Goal: Navigation & Orientation: Find specific page/section

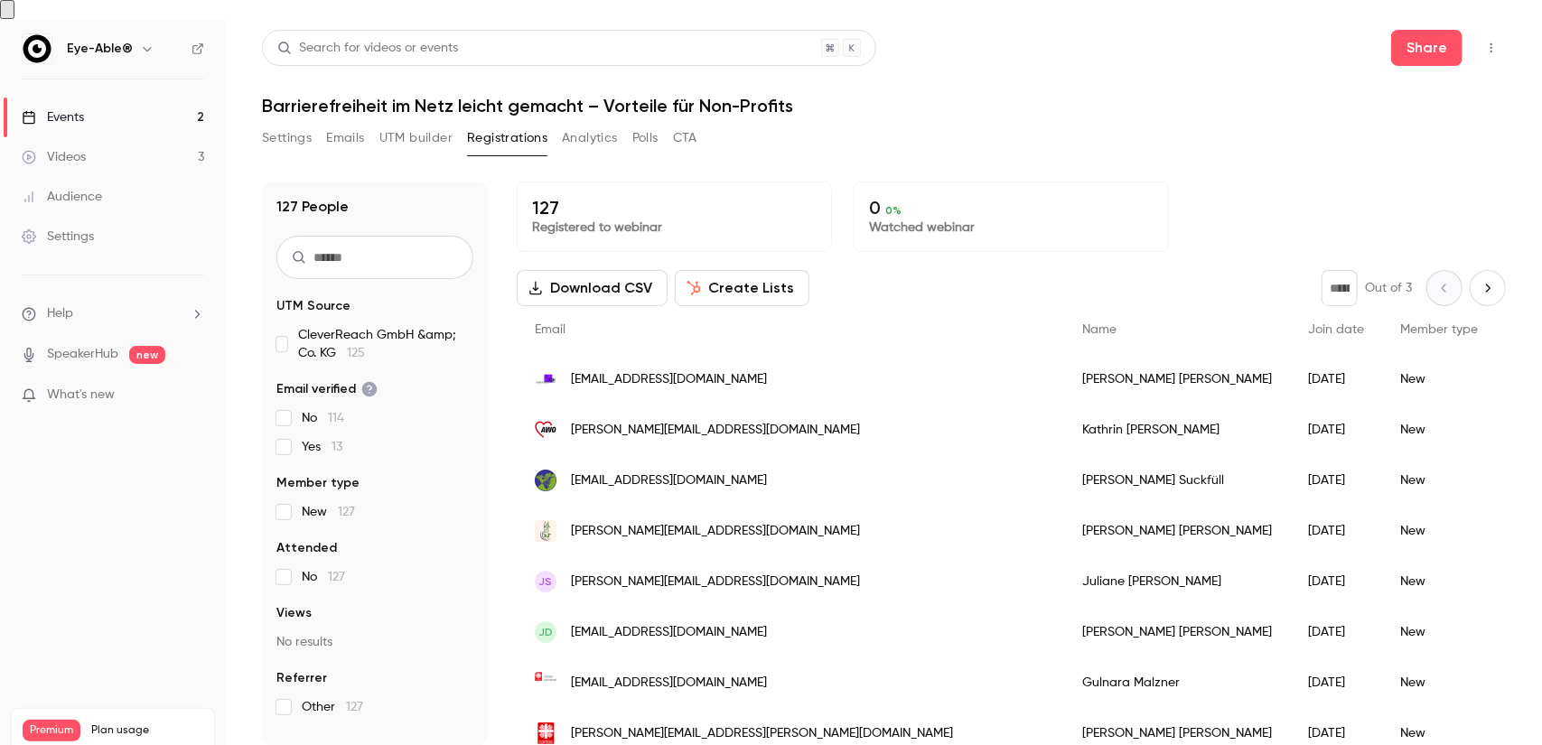
click at [291, 124] on button "Settings" at bounding box center [287, 138] width 50 height 29
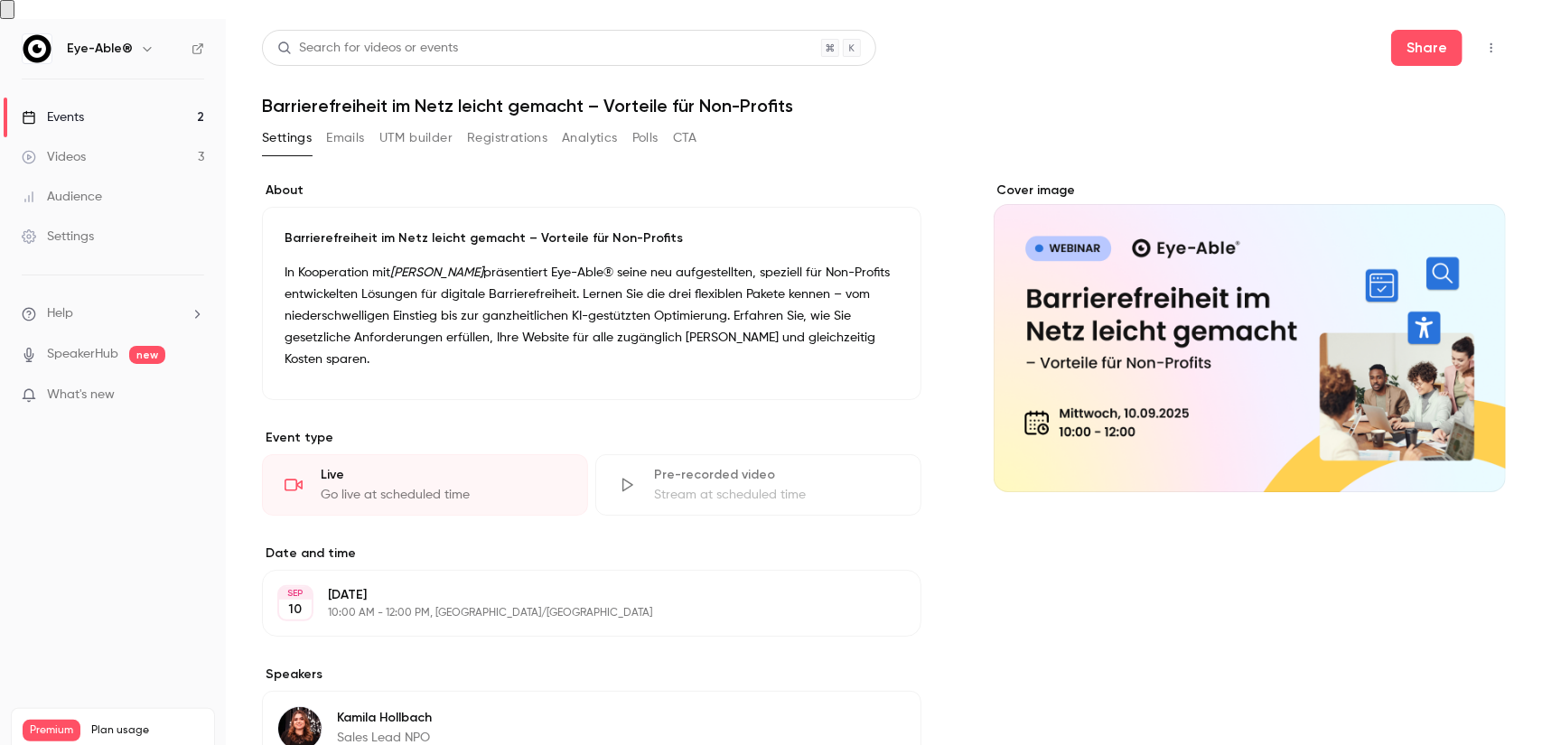
click at [544, 124] on button "Registrations" at bounding box center [507, 138] width 80 height 29
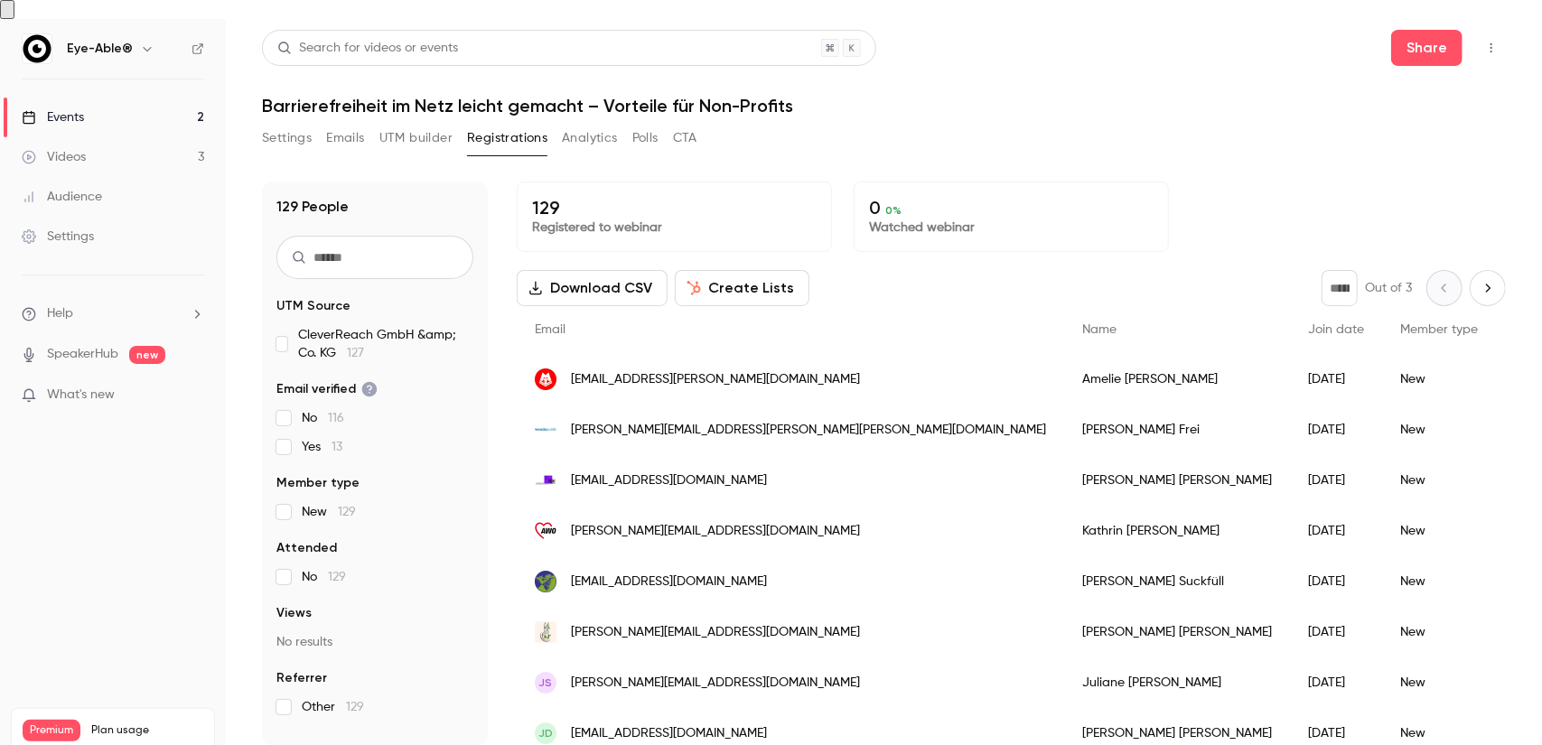
click at [571, 124] on button "Analytics" at bounding box center [590, 138] width 56 height 29
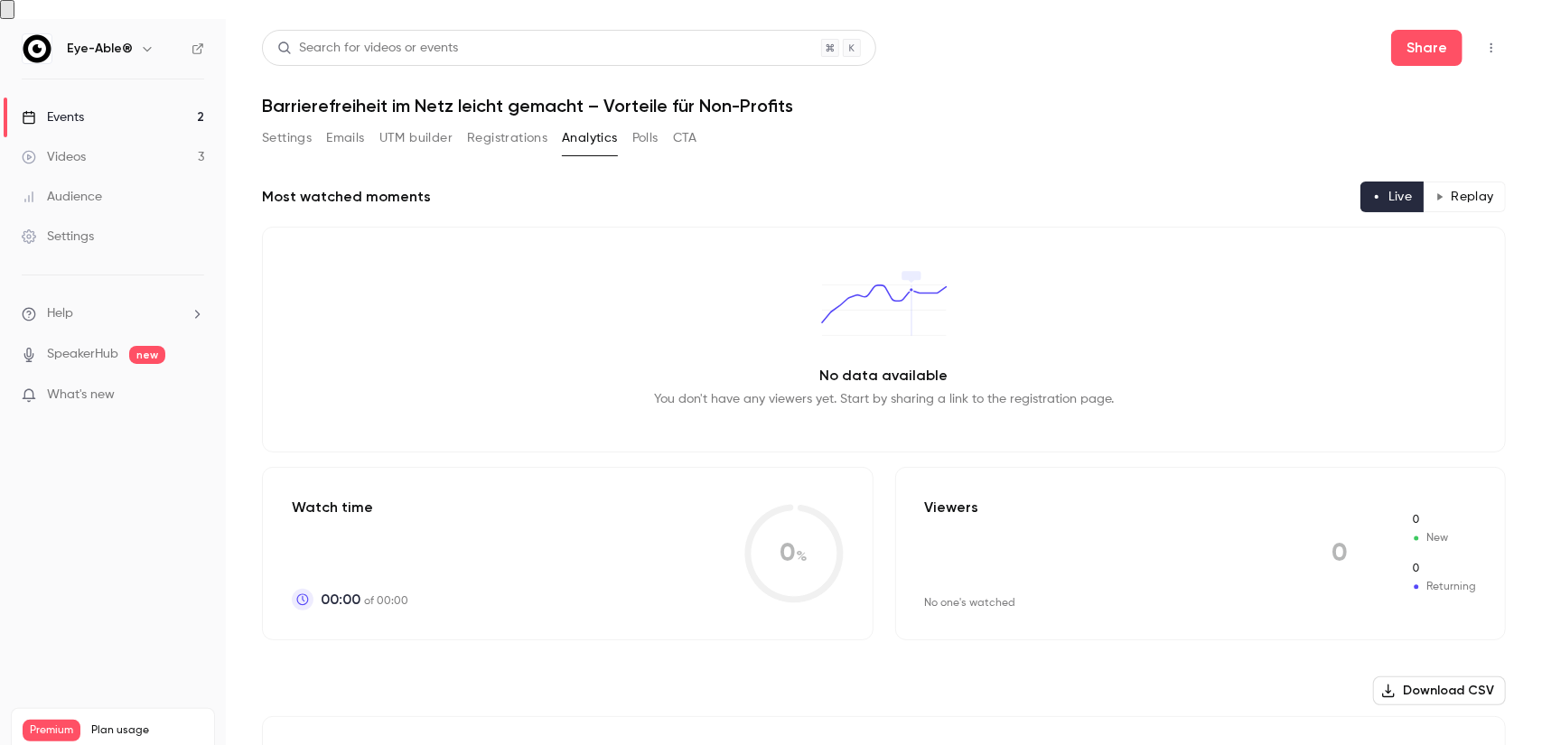
click at [638, 124] on button "Polls" at bounding box center [645, 138] width 26 height 29
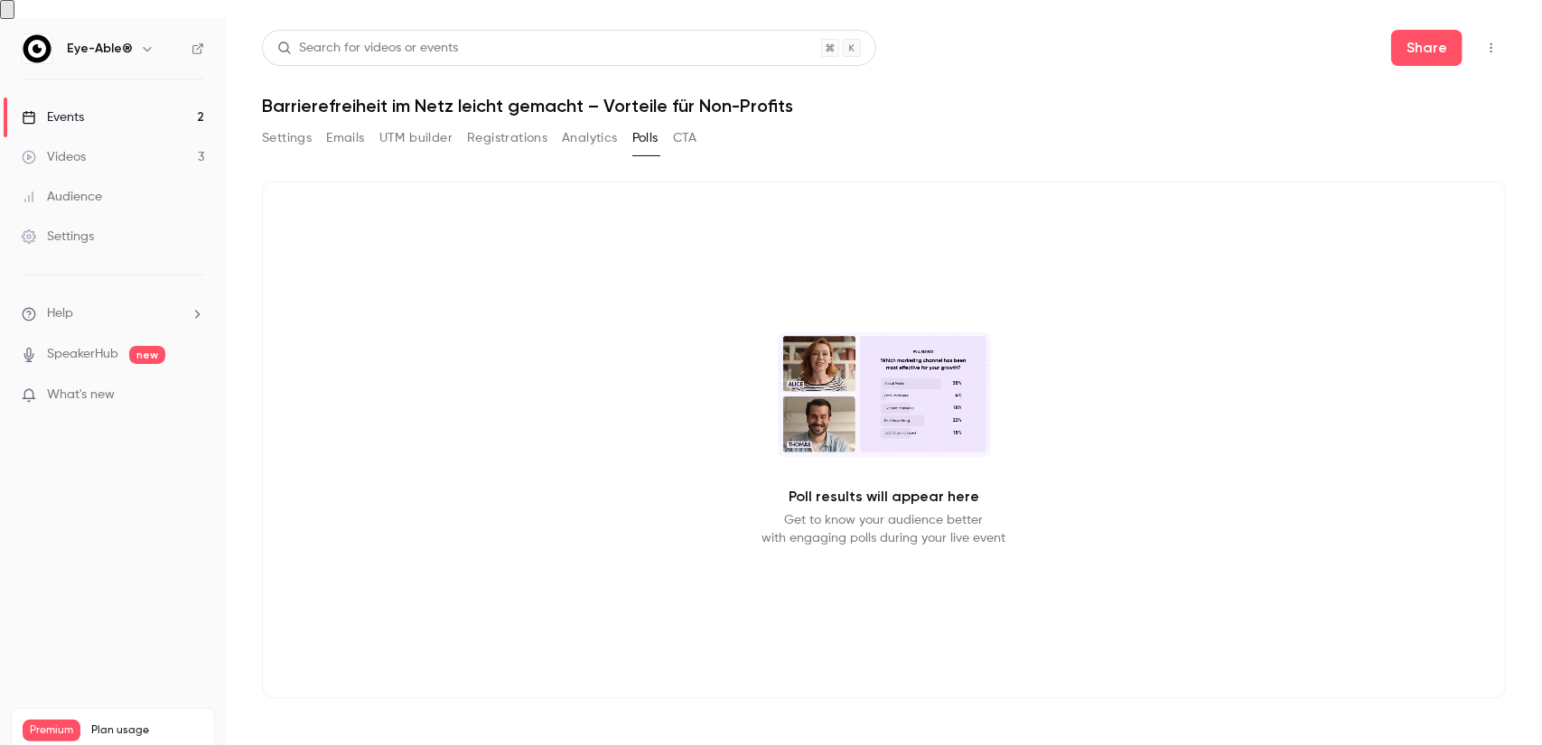
click at [692, 124] on button "CTA" at bounding box center [685, 138] width 24 height 29
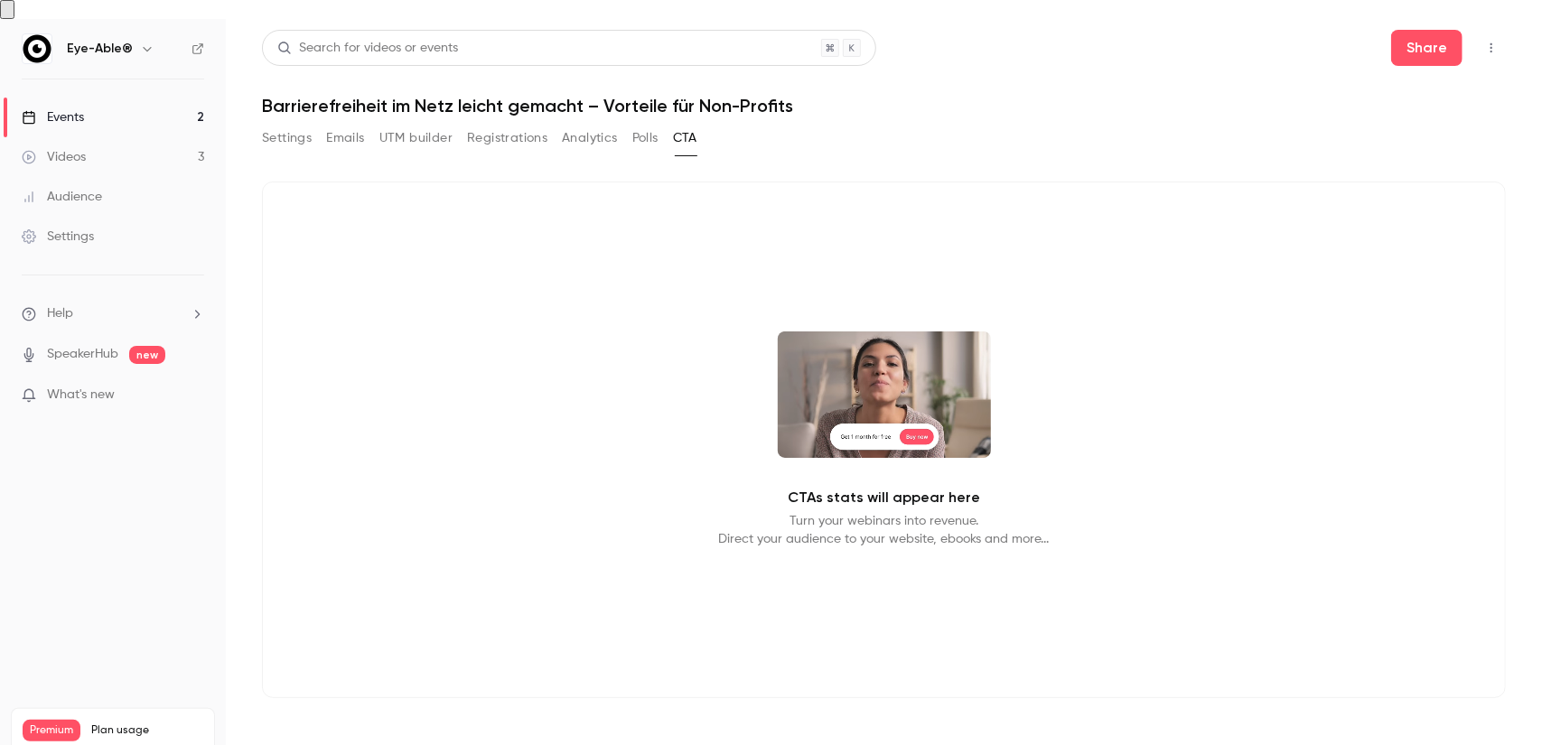
click at [145, 98] on link "Events 2" at bounding box center [113, 118] width 226 height 40
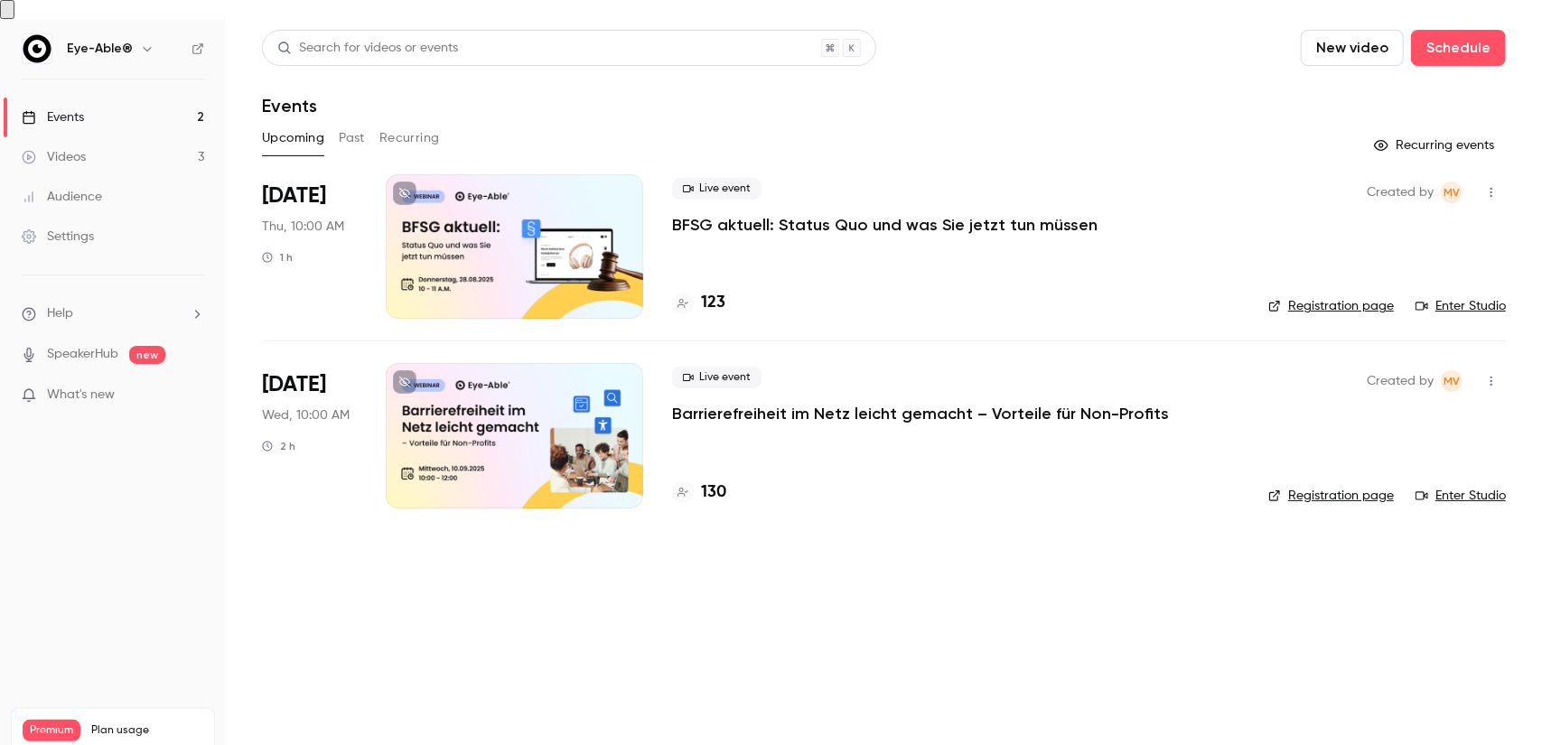
click at [847, 425] on div "Live event Barrierefreiheit im Netz [PERSON_NAME] gemacht – Vorteile für Non-Pr…" at bounding box center [955, 435] width 567 height 145
click at [1335, 487] on link "Registration page" at bounding box center [1331, 496] width 126 height 18
click at [81, 228] on div "Settings" at bounding box center [58, 237] width 72 height 18
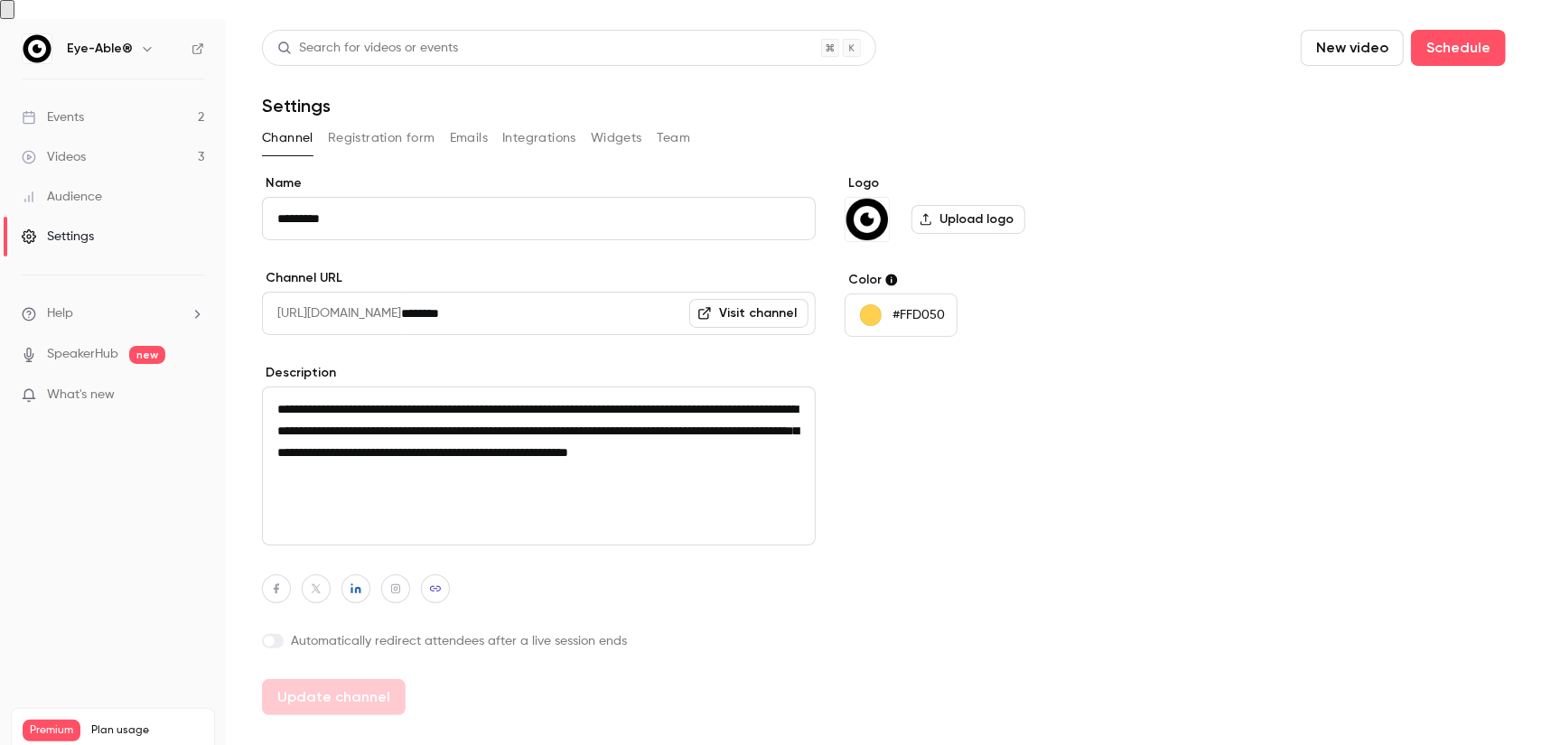
click at [87, 142] on link "Videos 3" at bounding box center [113, 157] width 226 height 40
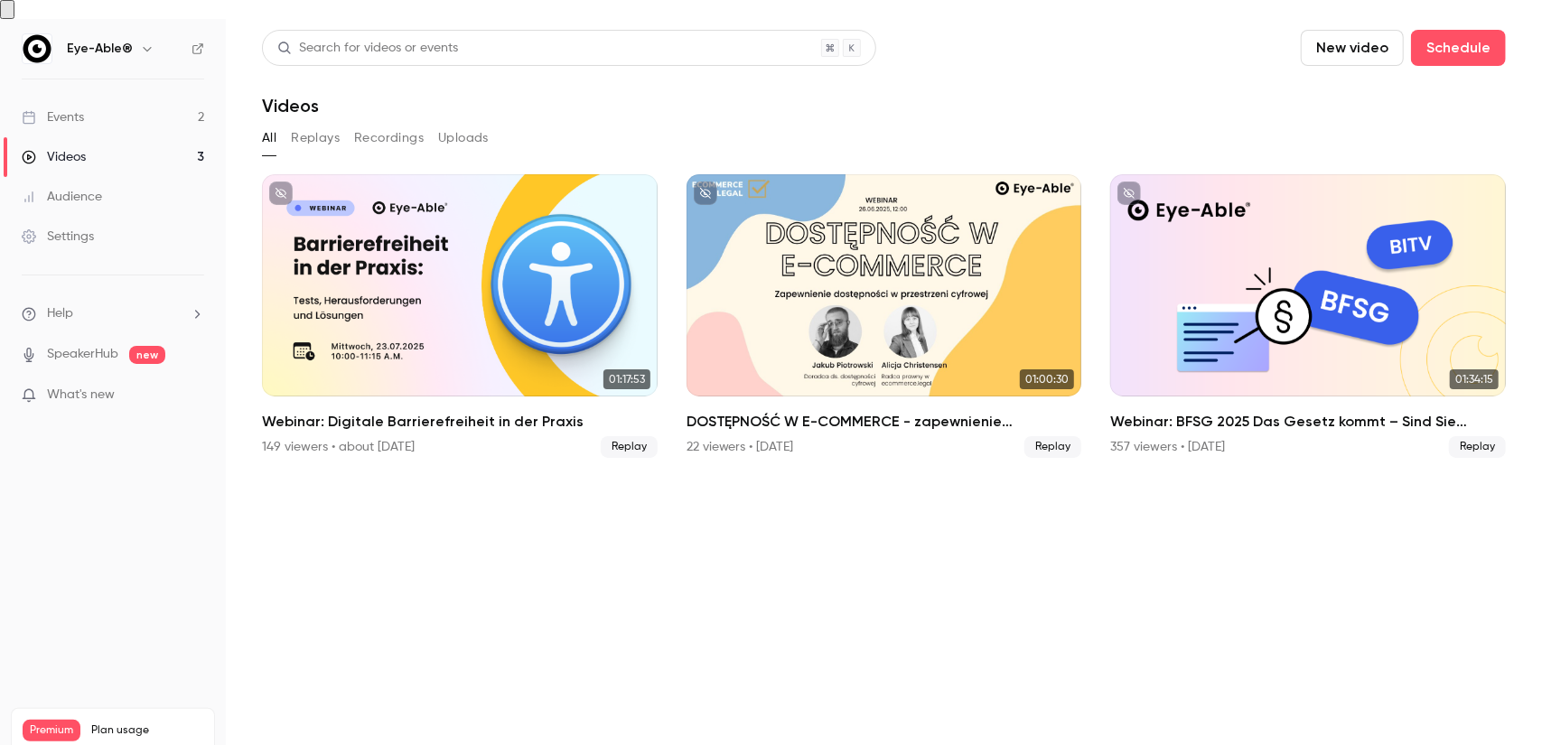
click at [90, 98] on link "Events 2" at bounding box center [113, 118] width 226 height 40
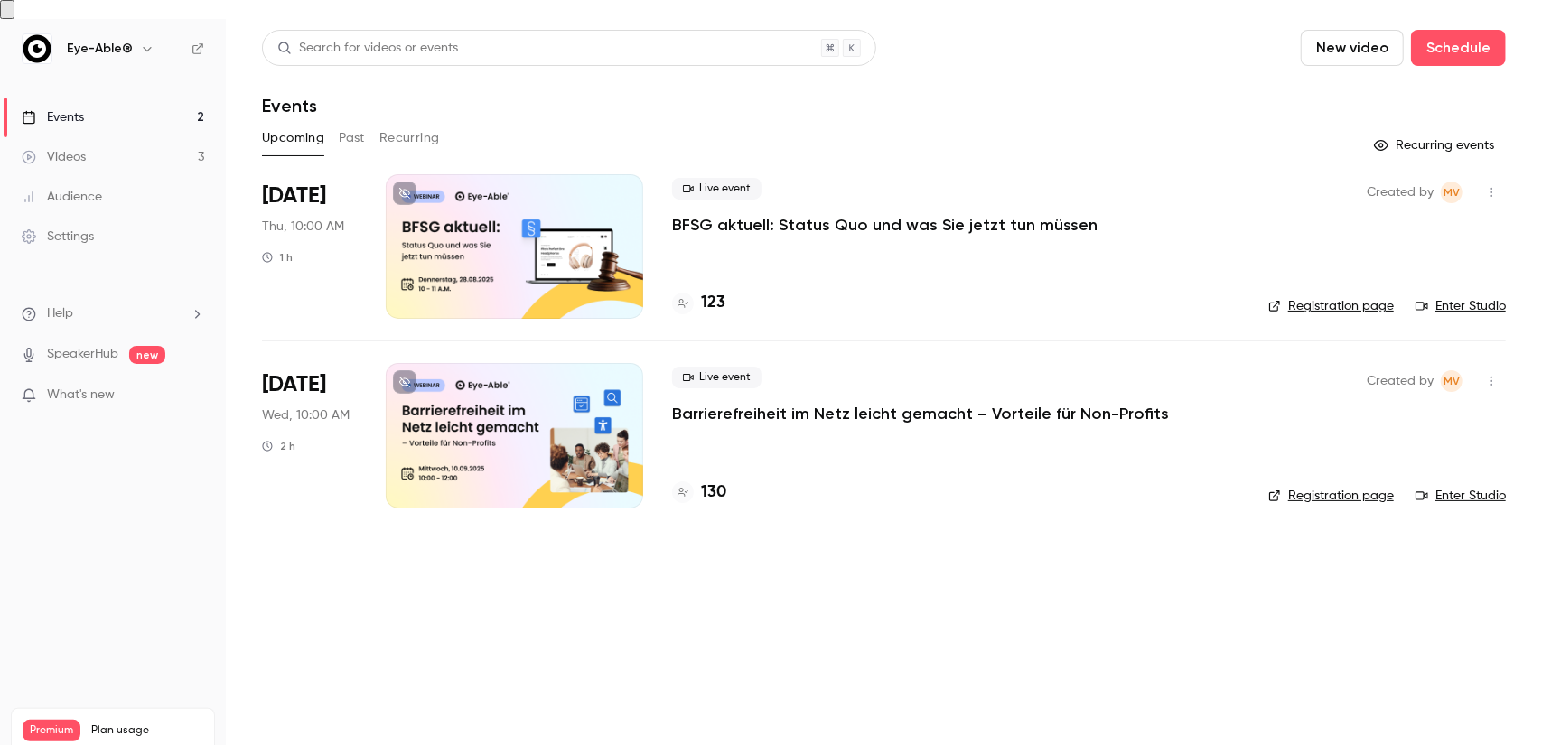
click at [322, 406] on span "Wed, 10:00 AM" at bounding box center [306, 415] width 88 height 18
click at [761, 367] on div "Live event Barrierefreiheit im Netz [PERSON_NAME] gemacht – Vorteile für Non-Pr…" at bounding box center [955, 396] width 567 height 58
click at [835, 418] on div "Live event Barrierefreiheit im Netz [PERSON_NAME] gemacht – Vorteile für Non-Pr…" at bounding box center [955, 435] width 567 height 145
click at [789, 412] on div "Live event Barrierefreiheit im Netz [PERSON_NAME] gemacht – Vorteile für Non-Pr…" at bounding box center [955, 435] width 567 height 145
click at [544, 379] on div at bounding box center [514, 435] width 257 height 145
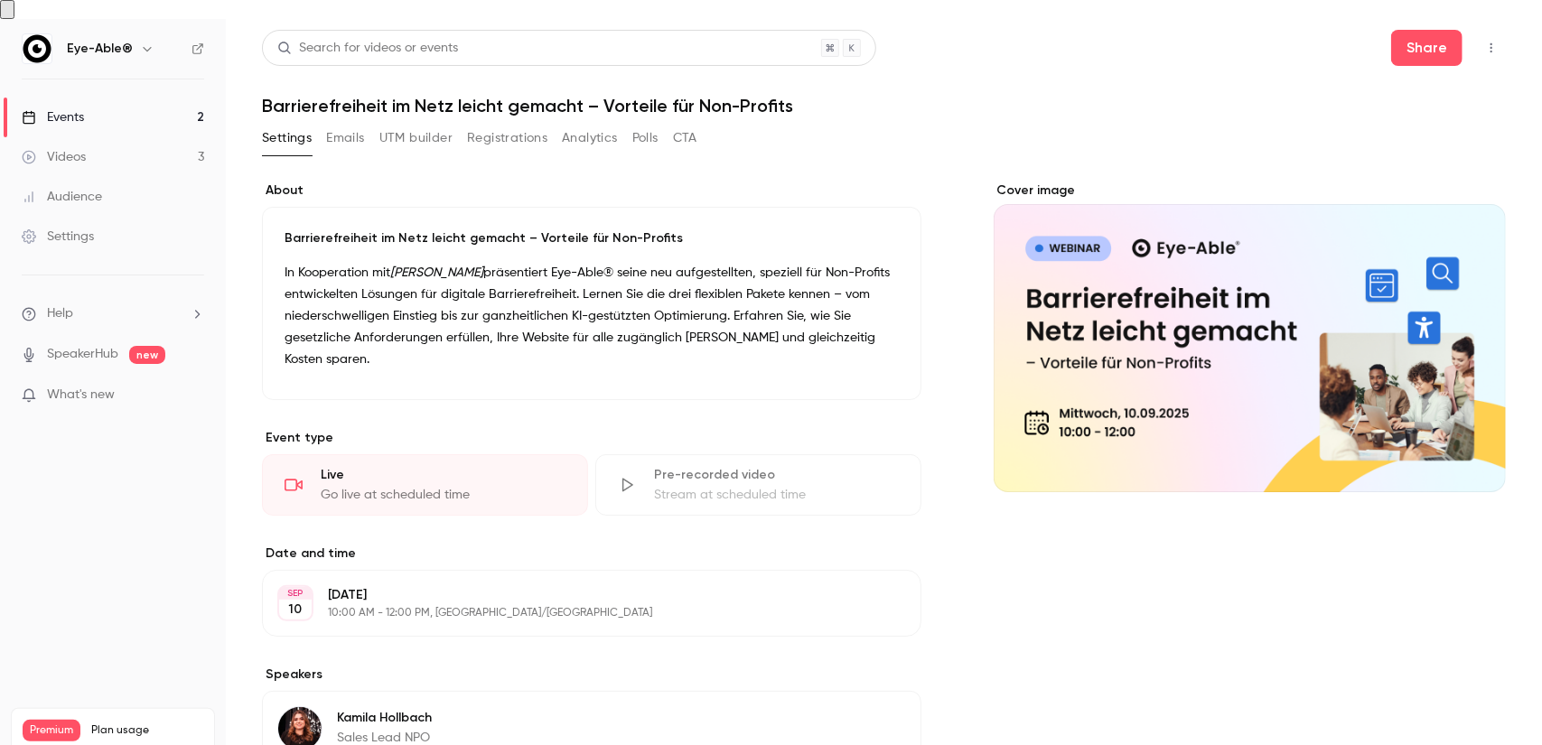
click at [524, 125] on button "Registrations" at bounding box center [507, 138] width 80 height 29
